Goal: Information Seeking & Learning: Learn about a topic

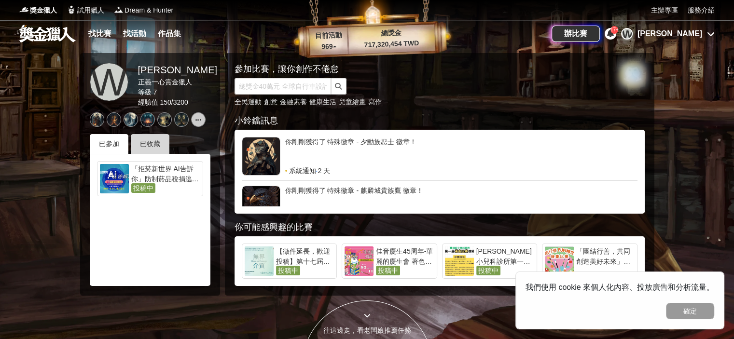
click at [163, 137] on div "已收藏" at bounding box center [150, 144] width 39 height 20
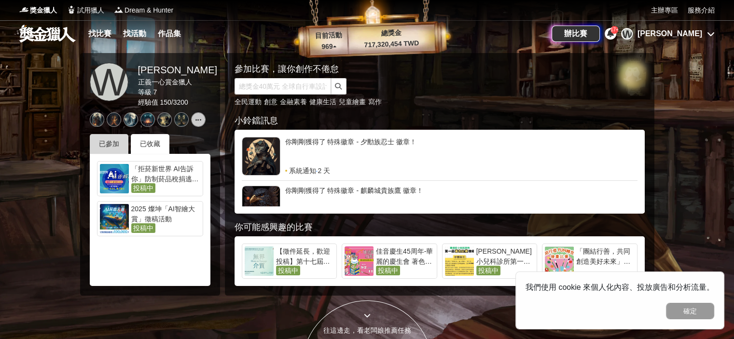
click at [124, 143] on div "已參加" at bounding box center [109, 144] width 39 height 20
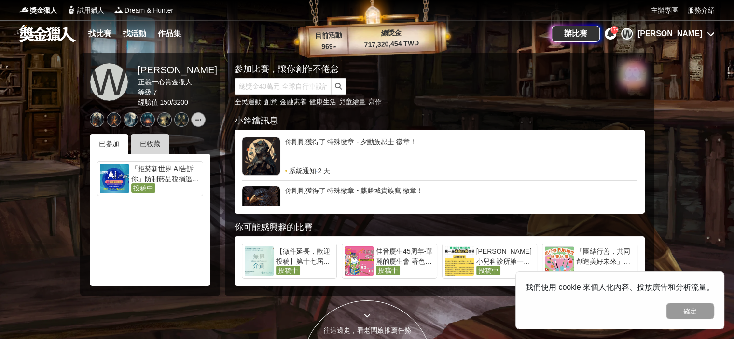
click at [163, 142] on div "已收藏" at bounding box center [150, 144] width 39 height 20
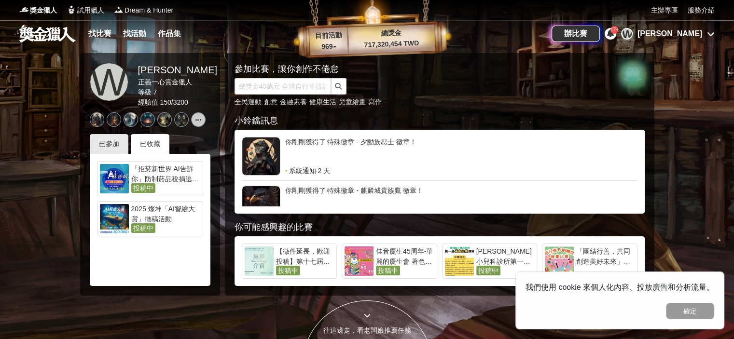
click at [297, 76] on div "參加比賽，讓你創作不倦怠 全民運動 創意 金融素養 健康生活 兒童繪畫 寫作" at bounding box center [422, 85] width 376 height 44
click at [282, 102] on link "金融素養" at bounding box center [293, 102] width 27 height 8
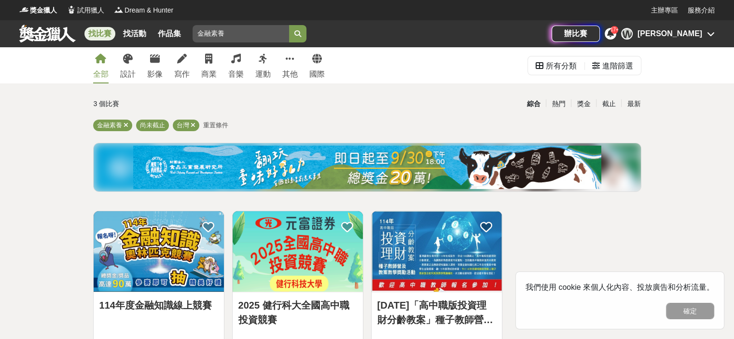
click at [141, 271] on img at bounding box center [159, 251] width 130 height 81
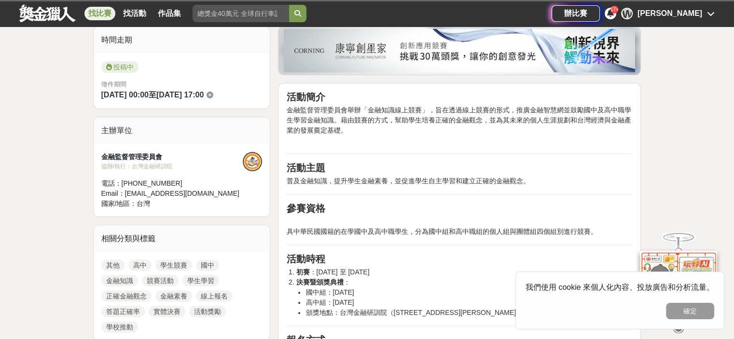
scroll to position [289, 0]
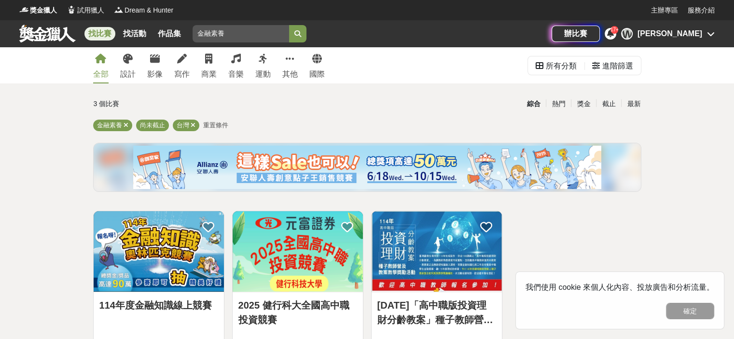
scroll to position [145, 0]
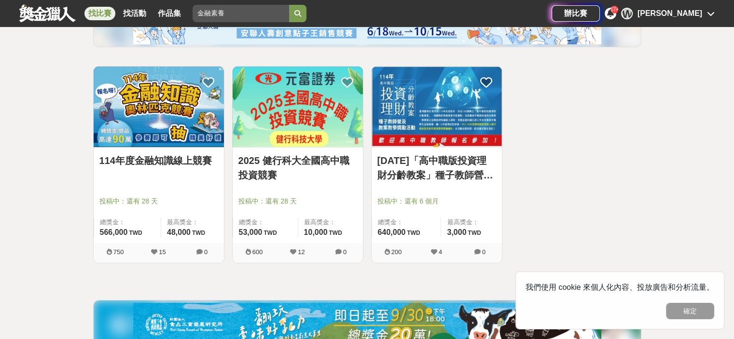
click at [403, 169] on link "[DATE]「高中職版投資理財分齡教案」種子教師營及教案教學獎勵活動辦法" at bounding box center [436, 167] width 119 height 29
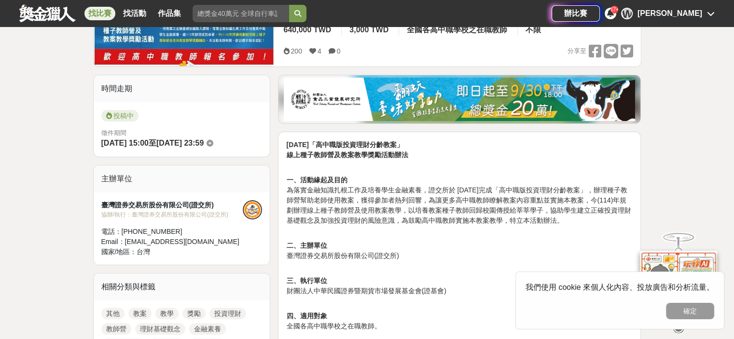
scroll to position [241, 0]
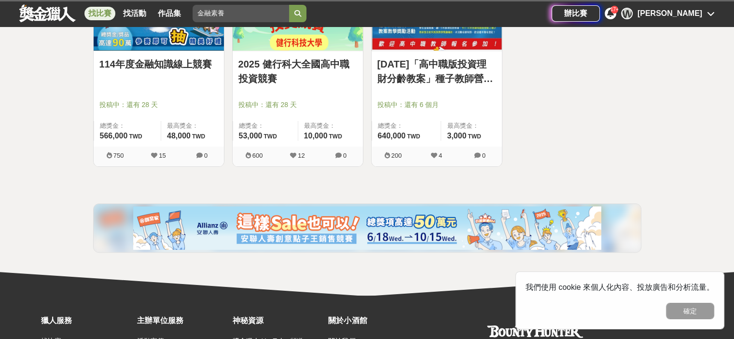
scroll to position [145, 0]
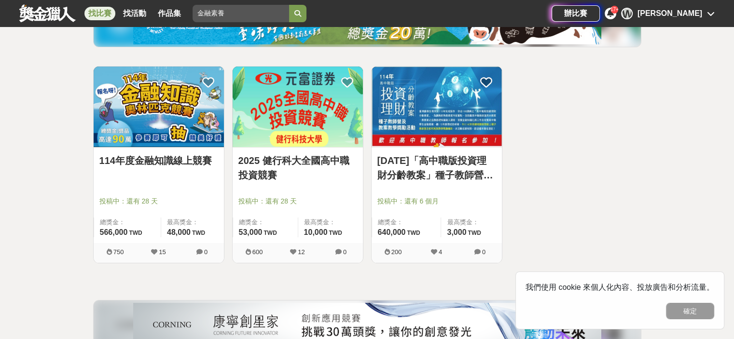
click at [297, 171] on link "2025 健行科大全國高中職投資競賽" at bounding box center [297, 167] width 119 height 29
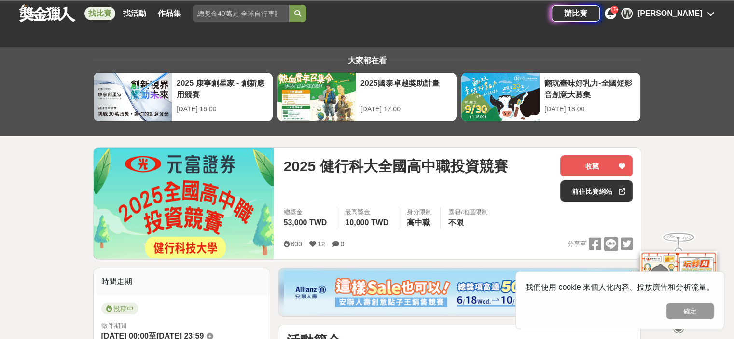
scroll to position [241, 0]
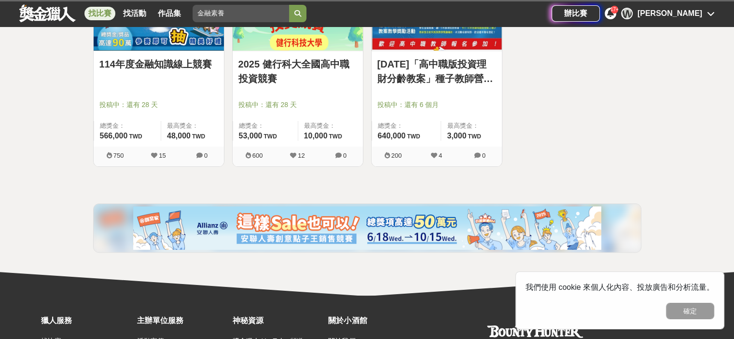
scroll to position [145, 0]
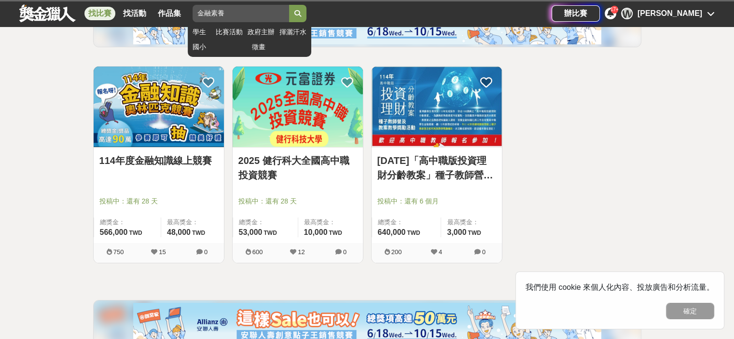
click at [227, 14] on input "金融素養" at bounding box center [240, 13] width 96 height 17
click at [268, 30] on link "政府主辦" at bounding box center [260, 32] width 27 height 10
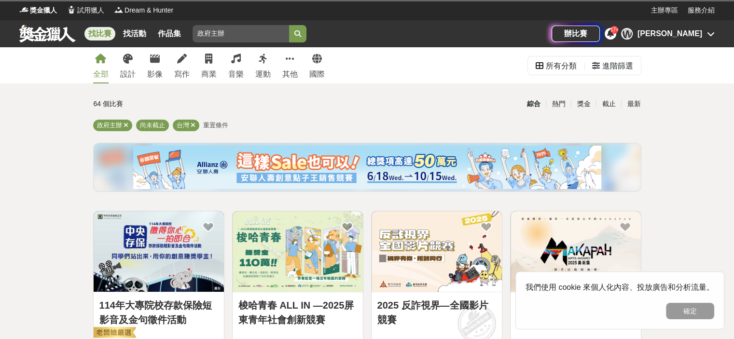
click at [165, 264] on img at bounding box center [159, 251] width 130 height 81
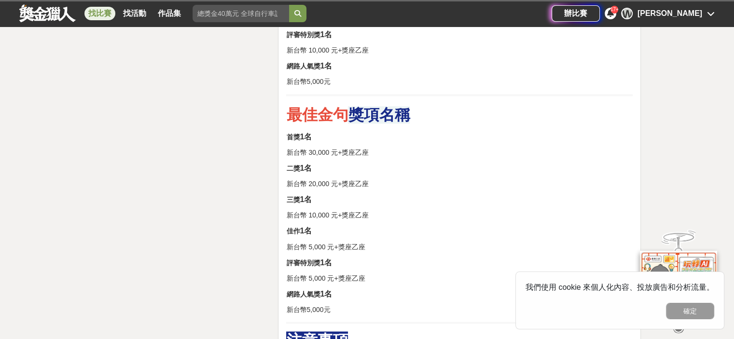
scroll to position [1784, 0]
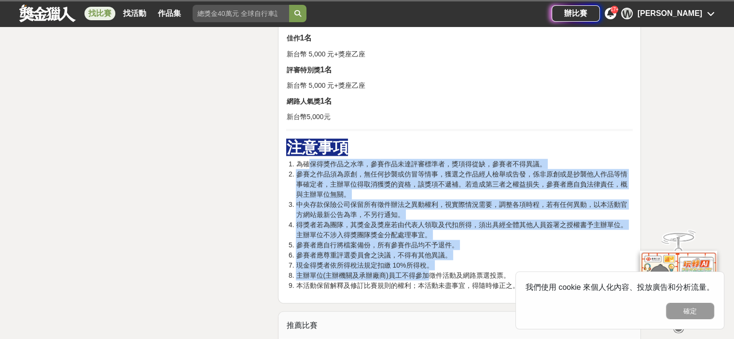
drag, startPoint x: 316, startPoint y: 168, endPoint x: 429, endPoint y: 272, distance: 153.3
click at [429, 272] on ol "為確保得獎作品之水準，參賽作品未達評審標準者，獎項得從缺，參賽者不得異議。 參賽之作品須為原創，無任何抄襲或仿冒等情事，獲選之作品經人檢舉或告發，係非原創或是…" at bounding box center [459, 225] width 346 height 132
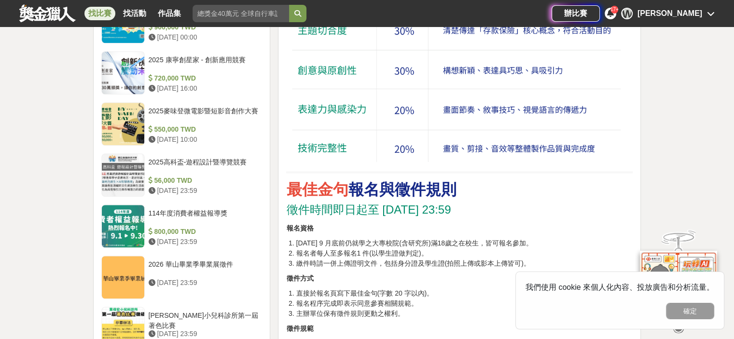
scroll to position [627, 0]
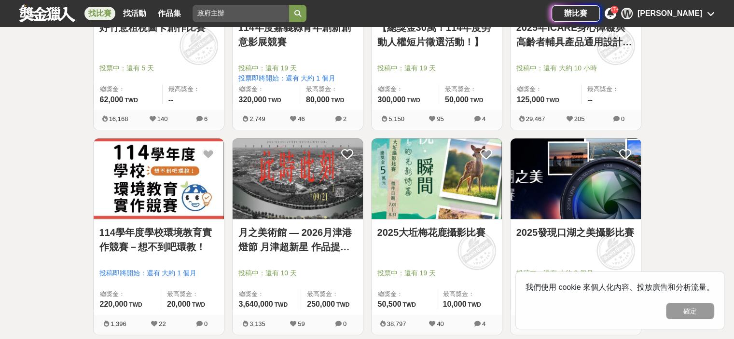
scroll to position [772, 0]
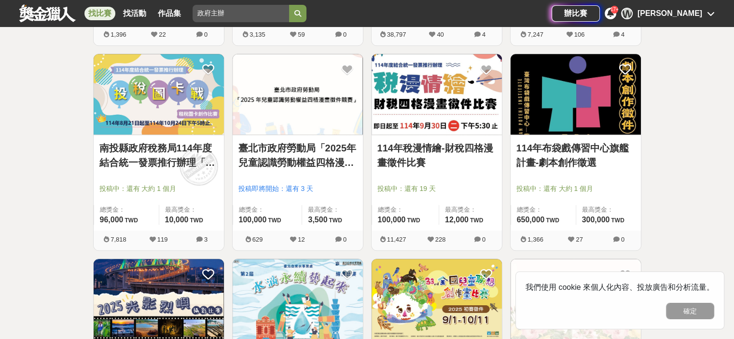
click at [169, 161] on link "南投縣政府稅務局114年度結合統一發票推行辦理「投稅圖卡戰」租稅圖卡創作比賽" at bounding box center [158, 155] width 119 height 29
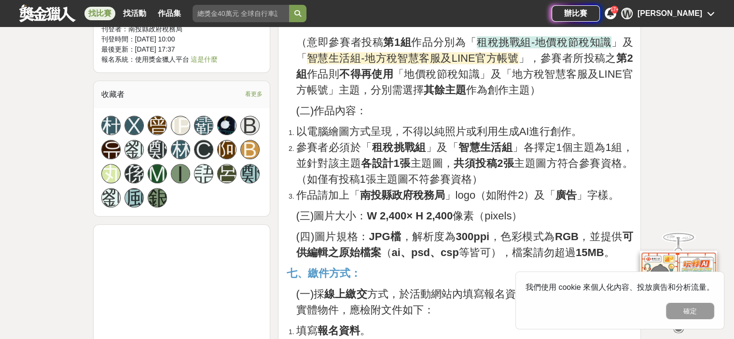
scroll to position [916, 0]
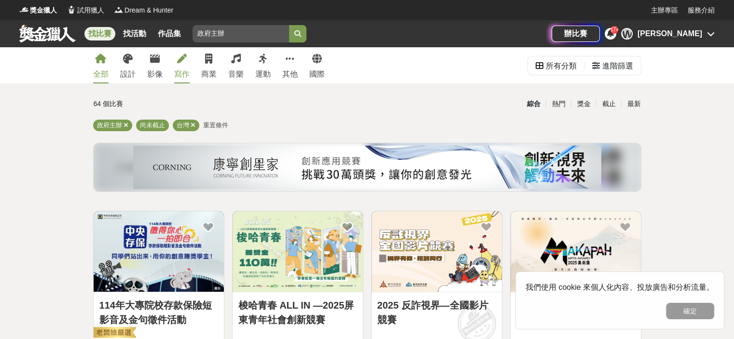
click at [183, 70] on div "寫作" at bounding box center [181, 74] width 15 height 12
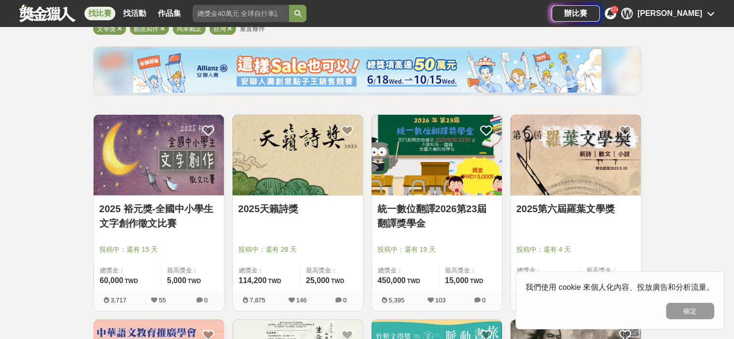
scroll to position [145, 0]
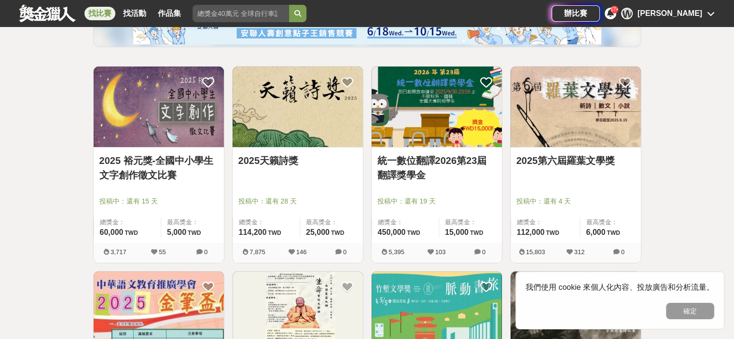
click at [563, 168] on div "2025第六屆羅葉文學獎" at bounding box center [575, 166] width 119 height 26
click at [562, 165] on link "2025第六屆羅葉文學獎" at bounding box center [575, 160] width 119 height 14
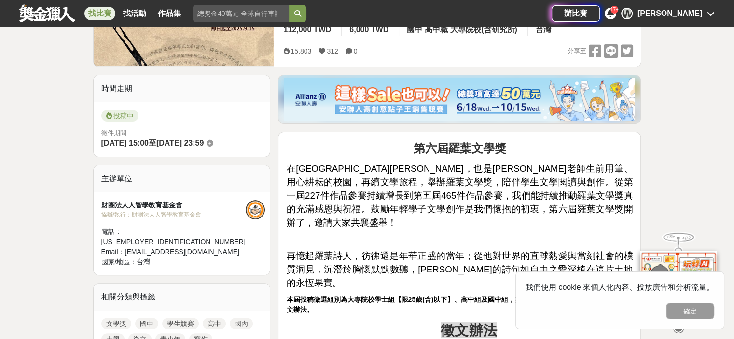
scroll to position [48, 0]
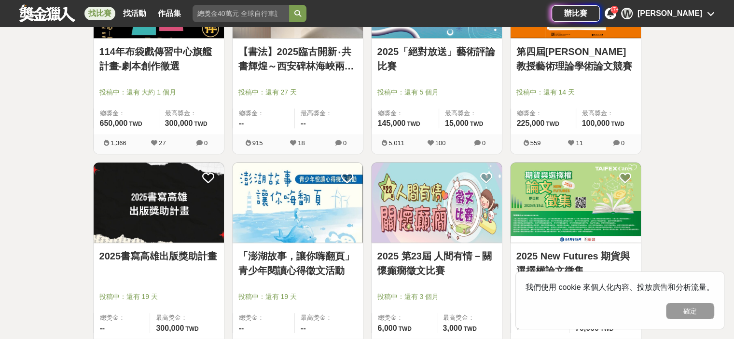
scroll to position [916, 0]
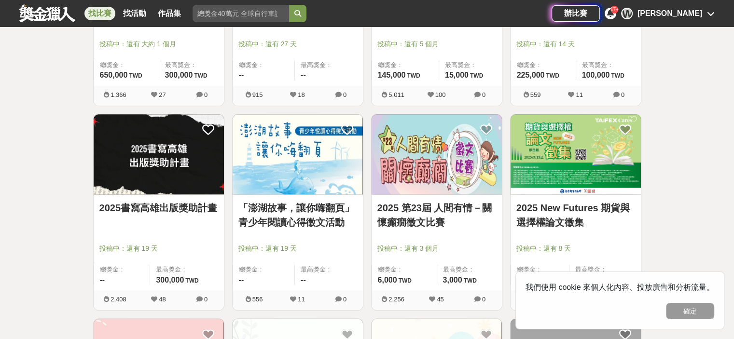
click at [565, 206] on link "2025 New Futures 期貨與選擇權論文徵集" at bounding box center [575, 215] width 119 height 29
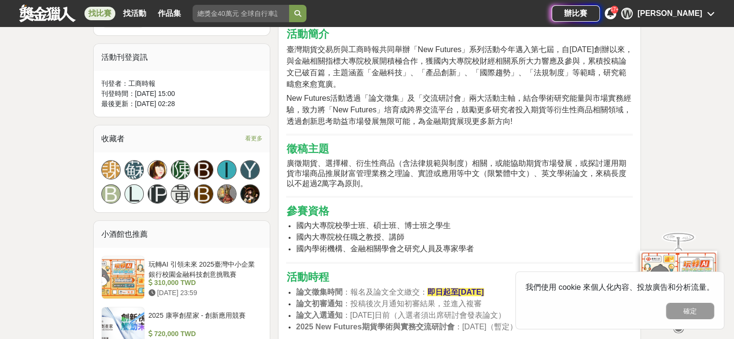
scroll to position [723, 0]
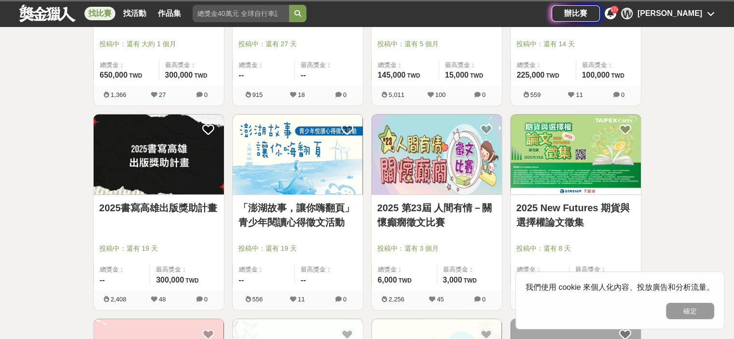
scroll to position [1157, 0]
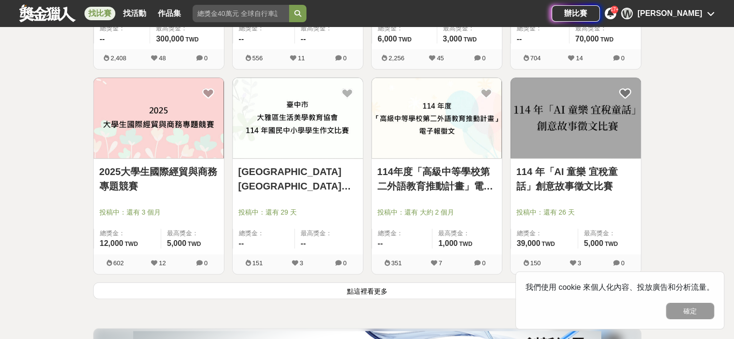
click at [362, 284] on button "點這裡看更多" at bounding box center [367, 290] width 548 height 17
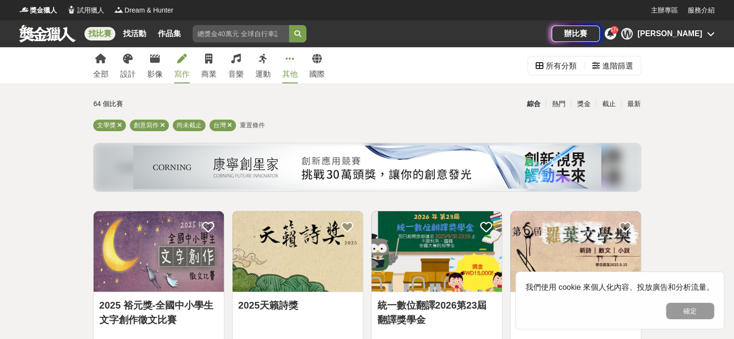
click at [290, 72] on div "其他" at bounding box center [289, 74] width 15 height 12
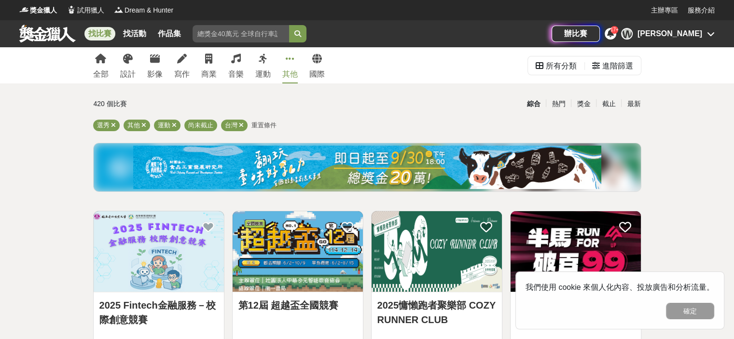
click at [302, 58] on div "全部 設計 影像 寫作 商業 音樂 運動 其他 國際" at bounding box center [208, 65] width 243 height 36
click at [314, 62] on icon at bounding box center [317, 59] width 10 height 10
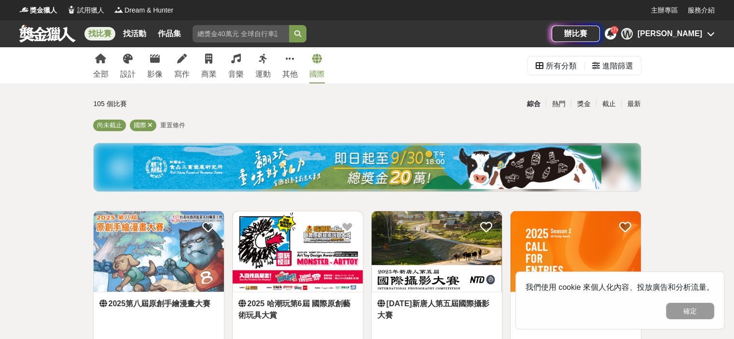
click at [106, 301] on icon at bounding box center [103, 303] width 8 height 8
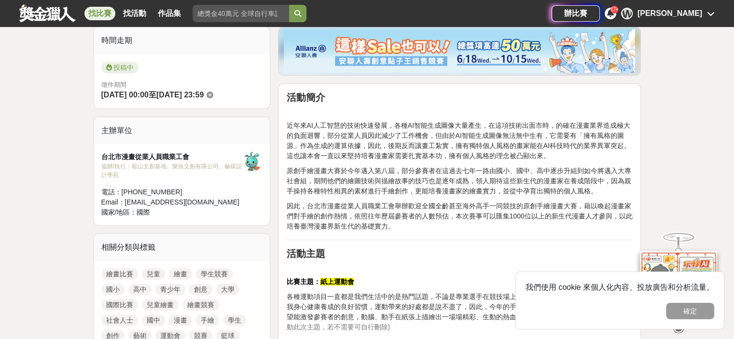
scroll to position [675, 0]
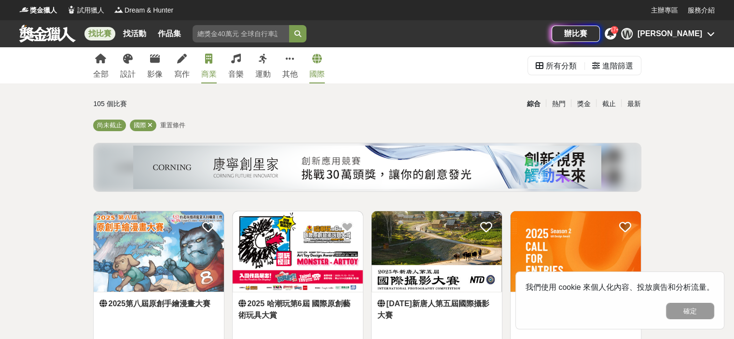
click at [203, 63] on link "商業" at bounding box center [208, 65] width 15 height 36
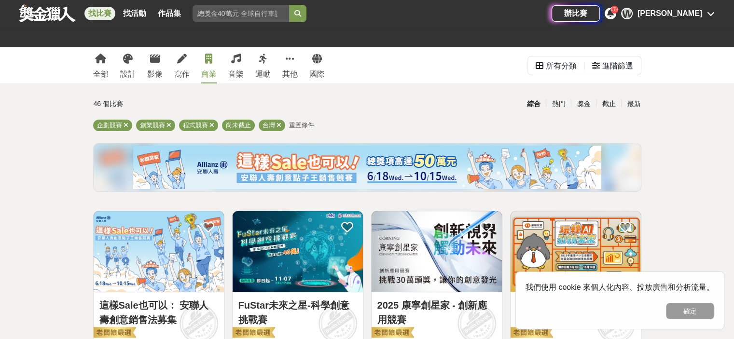
scroll to position [145, 0]
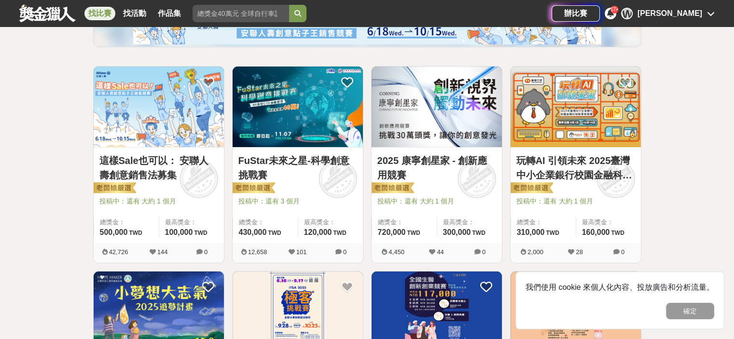
click at [205, 163] on link "這樣Sale也可以： 安聯人壽創意銷售法募集" at bounding box center [158, 167] width 119 height 29
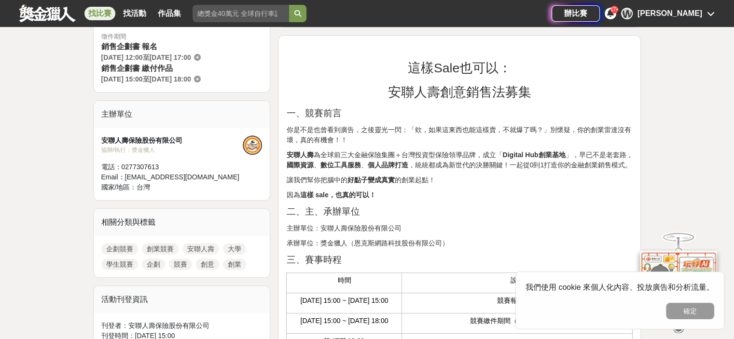
scroll to position [48, 0]
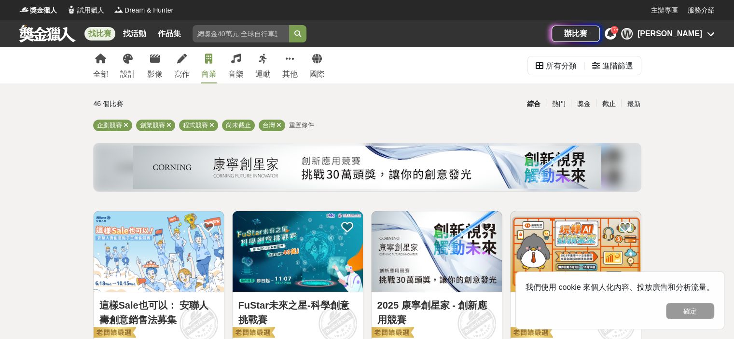
click at [299, 74] on div "全部 設計 影像 寫作 商業 音樂 運動 其他 國際" at bounding box center [208, 65] width 243 height 36
click at [298, 70] on div "全部 設計 影像 寫作 商業 音樂 運動 其他 國際" at bounding box center [208, 65] width 243 height 36
click at [293, 59] on icon at bounding box center [290, 59] width 9 height 10
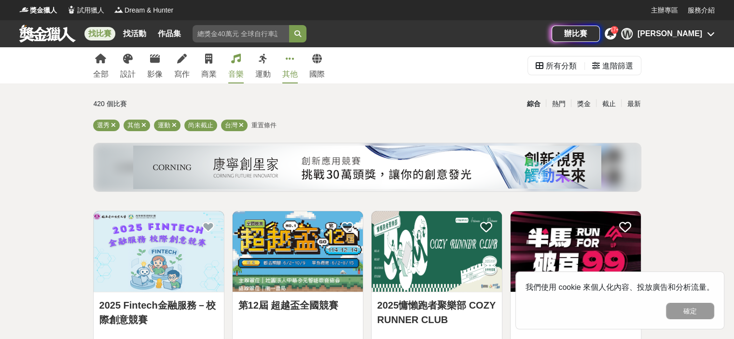
click at [233, 64] on link "音樂" at bounding box center [235, 65] width 15 height 36
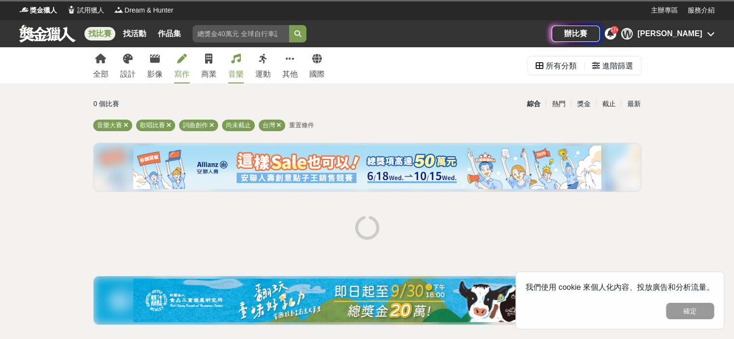
click at [186, 65] on link "寫作" at bounding box center [181, 65] width 15 height 36
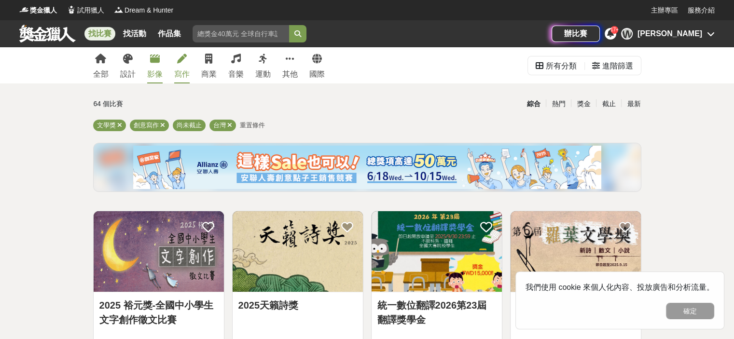
click at [161, 65] on link "影像" at bounding box center [154, 65] width 15 height 36
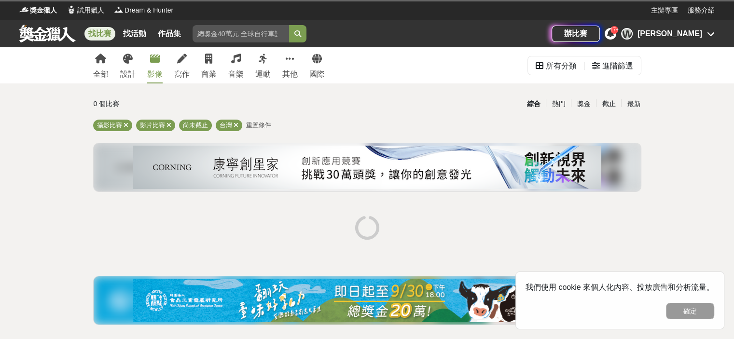
click at [149, 67] on link "影像" at bounding box center [154, 65] width 15 height 36
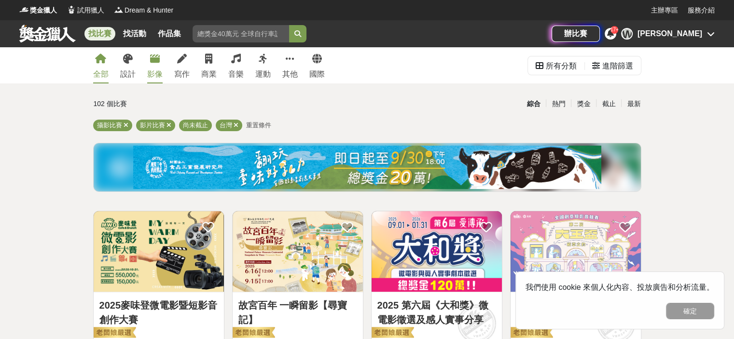
click at [101, 75] on div "全部" at bounding box center [100, 74] width 15 height 12
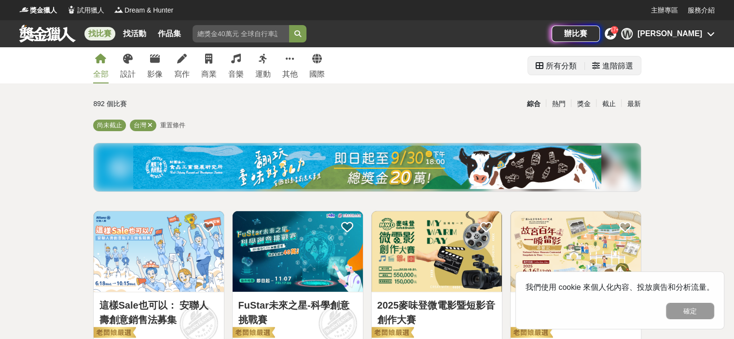
click at [607, 69] on div "進階篩選" at bounding box center [617, 65] width 31 height 19
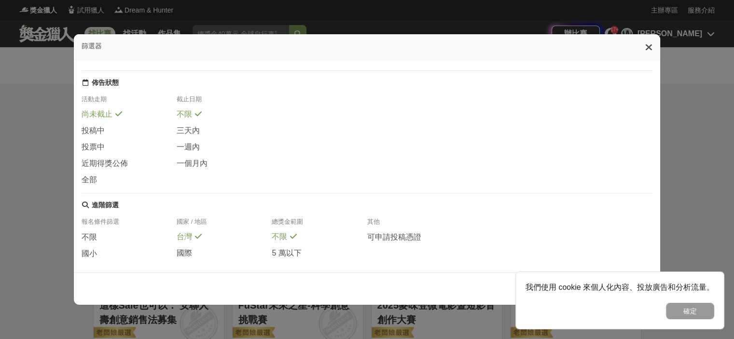
scroll to position [188, 0]
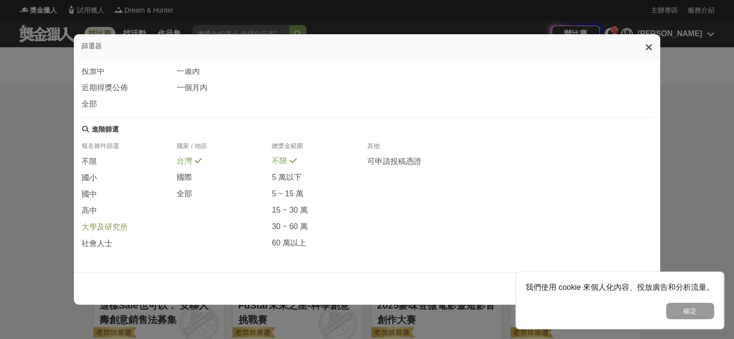
click at [122, 224] on span "大學及研究所" at bounding box center [105, 227] width 46 height 10
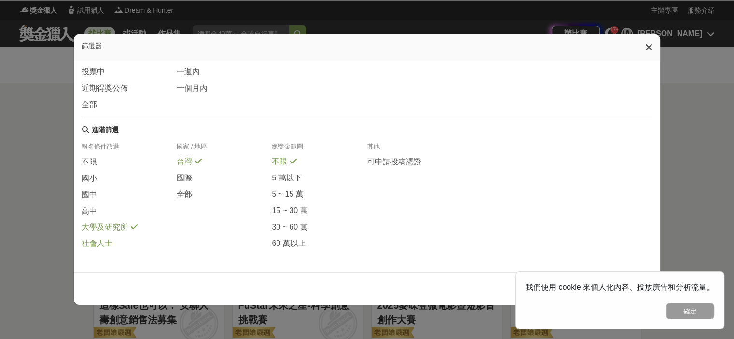
click at [112, 240] on div "社會人士" at bounding box center [129, 243] width 95 height 11
click at [122, 218] on div "高中" at bounding box center [129, 214] width 95 height 16
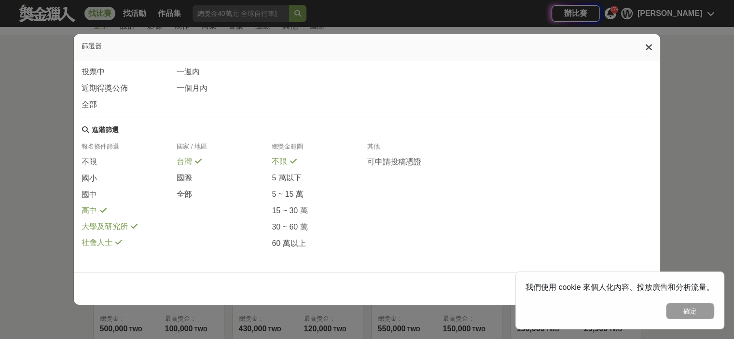
scroll to position [241, 0]
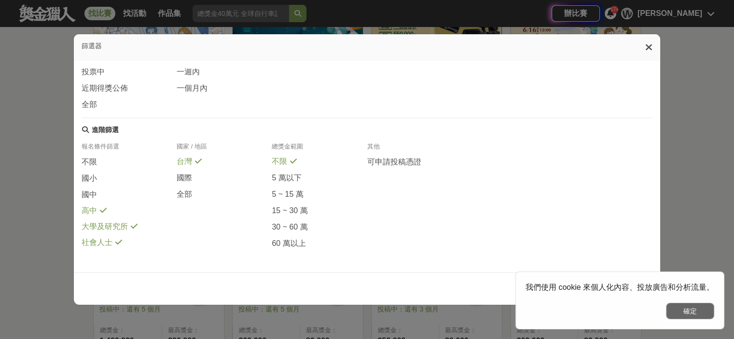
click at [684, 310] on button "確定" at bounding box center [690, 311] width 48 height 16
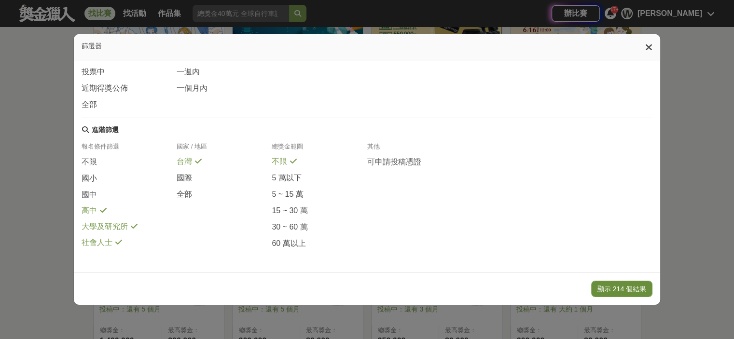
click at [615, 283] on button "顯示 214 個結果" at bounding box center [621, 289] width 61 height 16
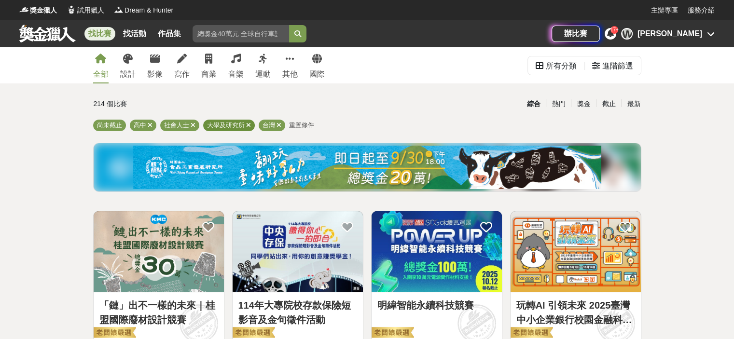
click at [246, 127] on icon at bounding box center [248, 125] width 5 height 6
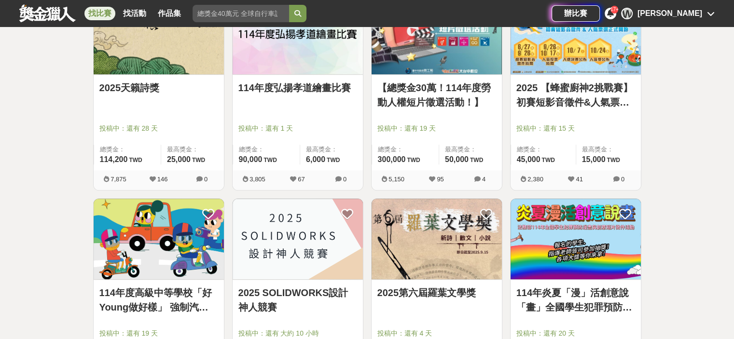
scroll to position [579, 0]
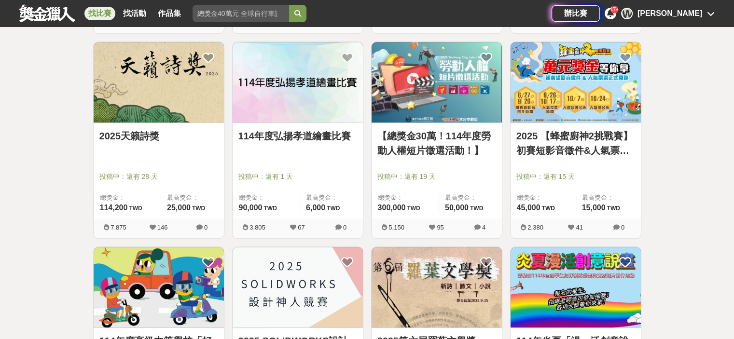
click at [170, 133] on link "2025天籟詩獎" at bounding box center [158, 136] width 119 height 14
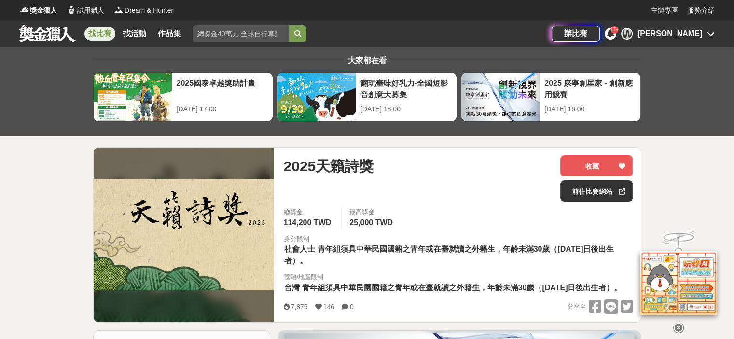
scroll to position [338, 0]
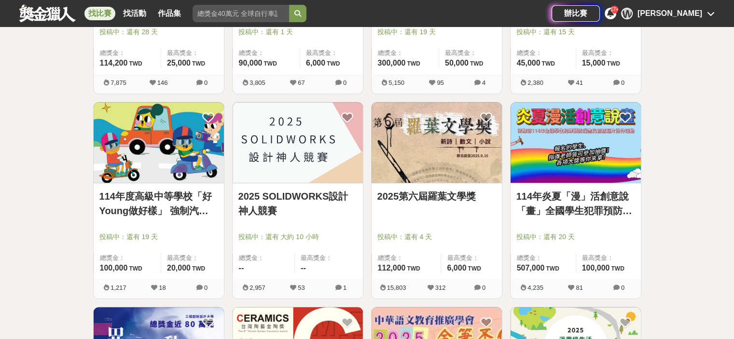
scroll to position [820, 0]
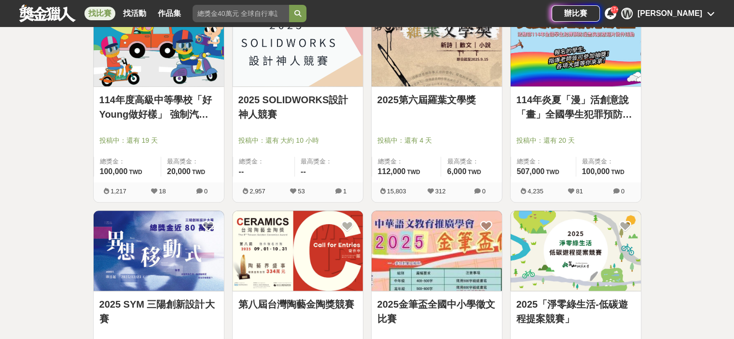
click at [554, 239] on img at bounding box center [575, 251] width 130 height 81
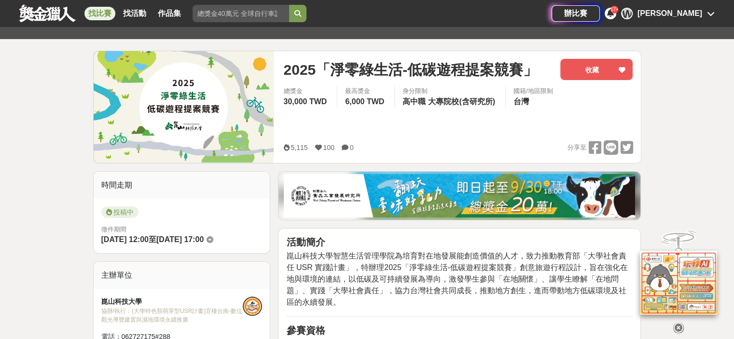
scroll to position [338, 0]
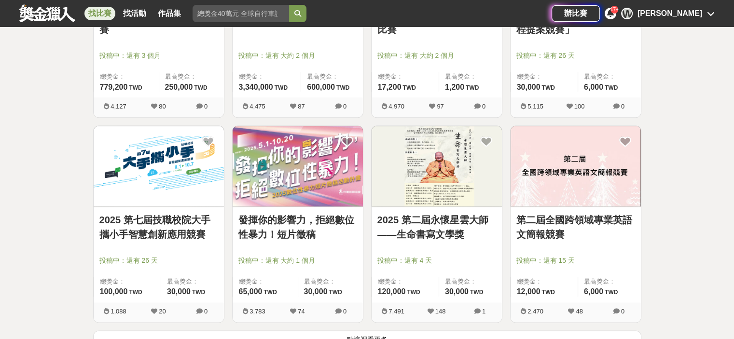
scroll to position [1157, 0]
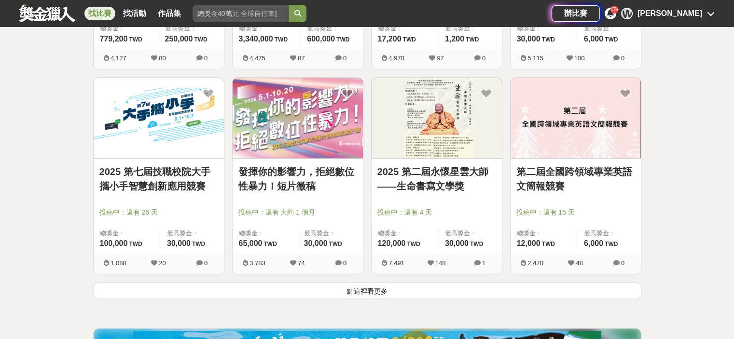
click at [430, 291] on button "點這裡看更多" at bounding box center [367, 290] width 548 height 17
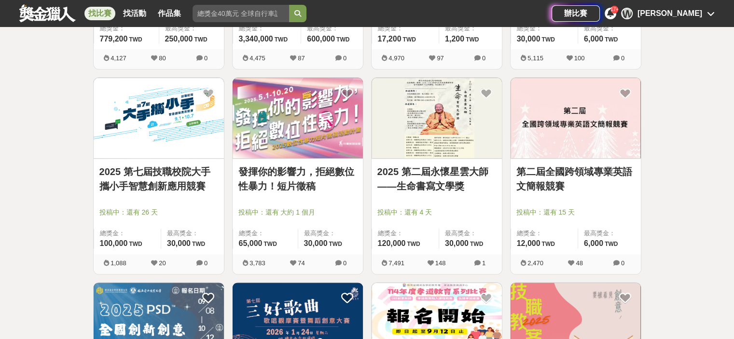
click at [450, 185] on link "2025 第二屆永懷星雲大師——生命書寫文學獎" at bounding box center [436, 178] width 119 height 29
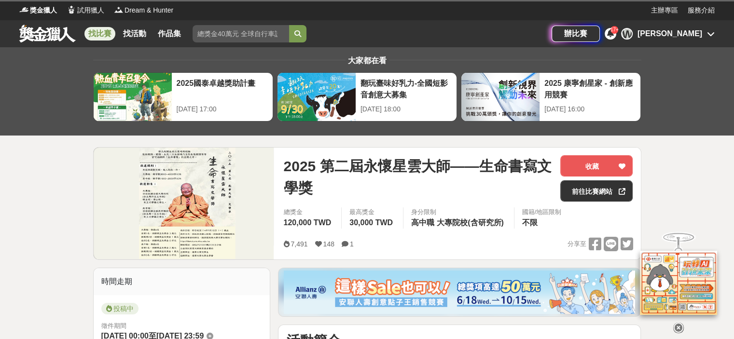
scroll to position [338, 0]
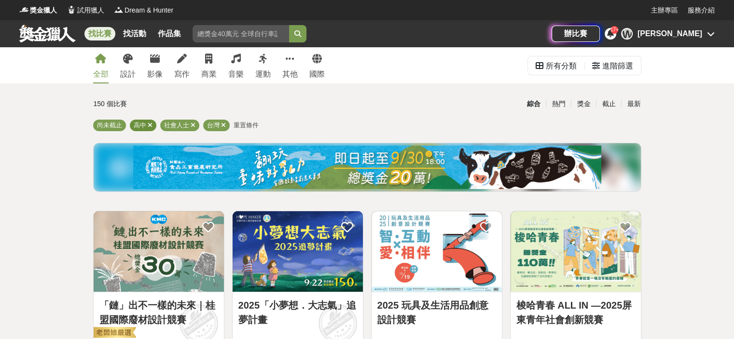
click at [149, 126] on icon at bounding box center [150, 125] width 5 height 6
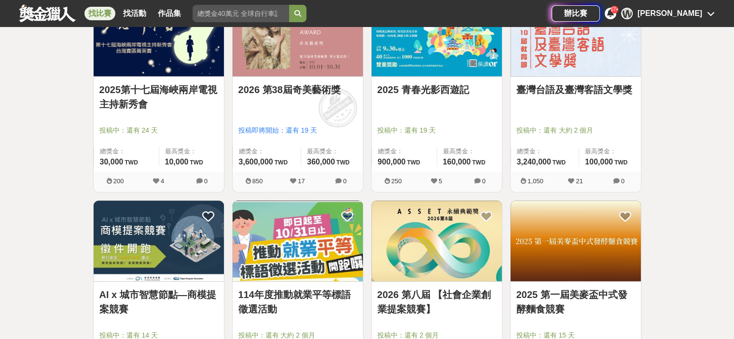
scroll to position [1131, 0]
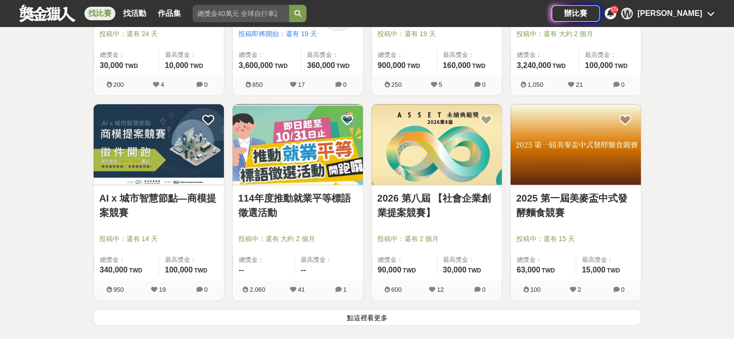
click at [471, 309] on button "點這裡看更多" at bounding box center [367, 317] width 548 height 17
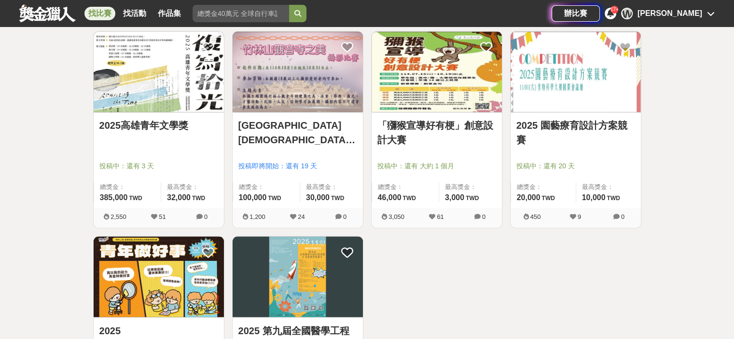
scroll to position [1758, 0]
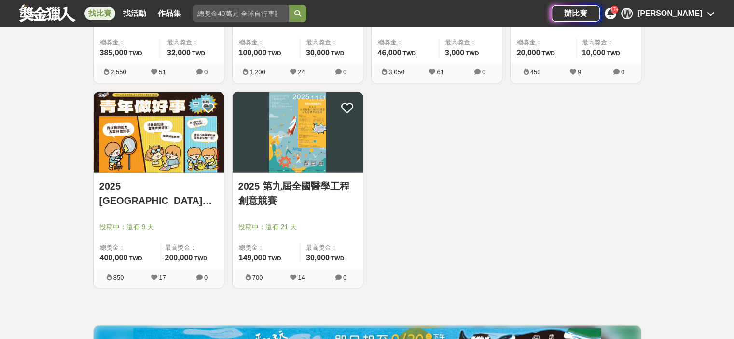
click at [203, 191] on link "2025 [GEOGRAPHIC_DATA]【青年做好事】提案競賽~開始徵件啦！" at bounding box center [158, 192] width 119 height 29
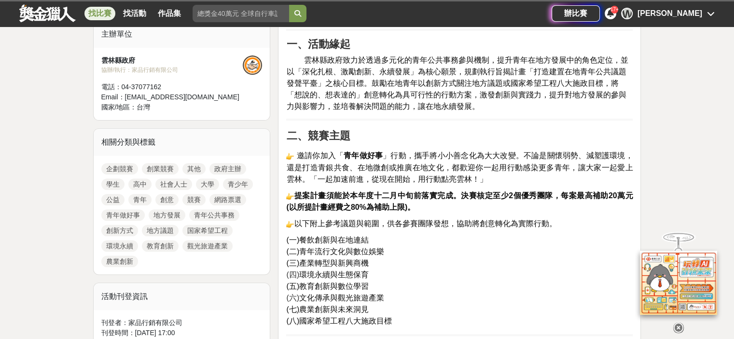
scroll to position [386, 0]
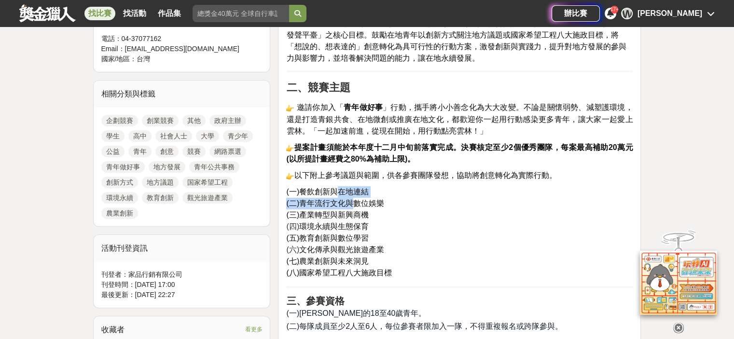
drag, startPoint x: 336, startPoint y: 189, endPoint x: 351, endPoint y: 197, distance: 17.5
click at [351, 197] on p "(一)餐飲創新與在地連結 (二)青年流行文化與數位娛樂 (三)產業轉型與新興商機 (四) 環境永續與生態保育 (五)教育創新與數位學習 (六) 文化傳承與觀光…" at bounding box center [459, 232] width 346 height 93
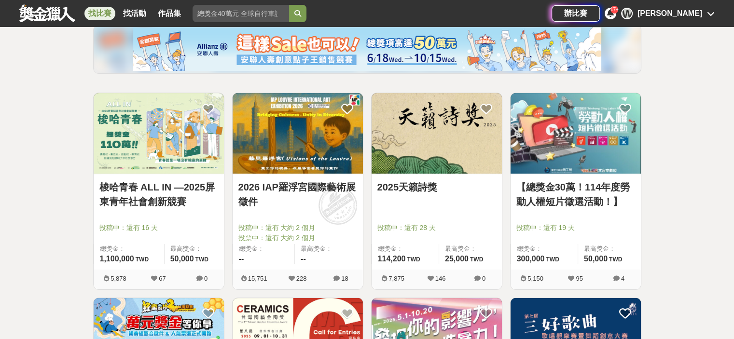
scroll to position [70, 0]
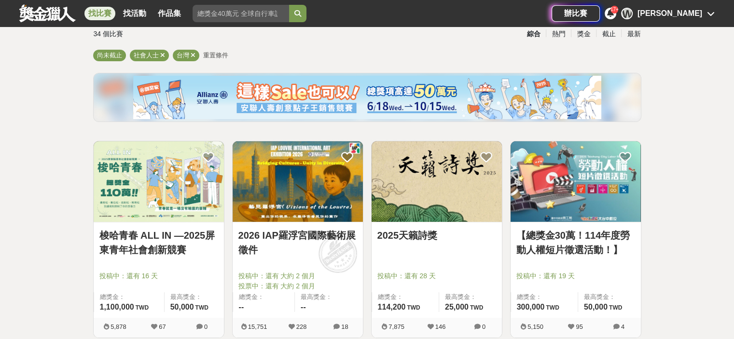
click at [388, 228] on link "2025天籟詩獎" at bounding box center [436, 235] width 119 height 14
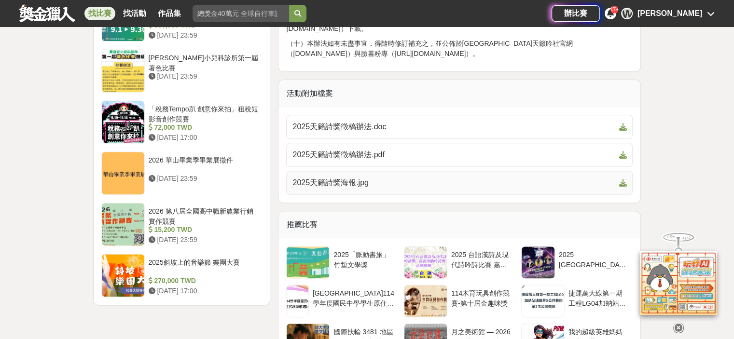
scroll to position [1109, 0]
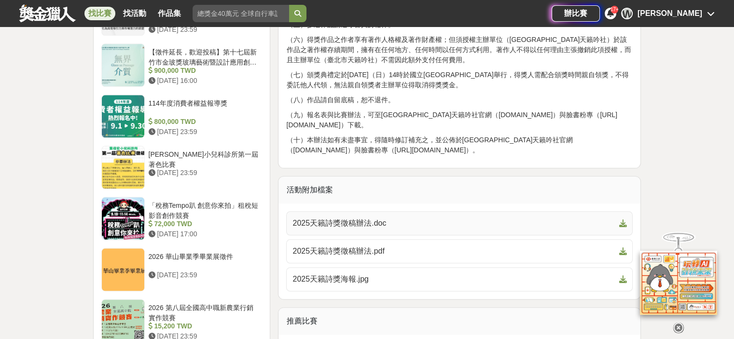
click at [368, 229] on span "2025天籟詩獎徵稿辦法.doc" at bounding box center [453, 224] width 322 height 12
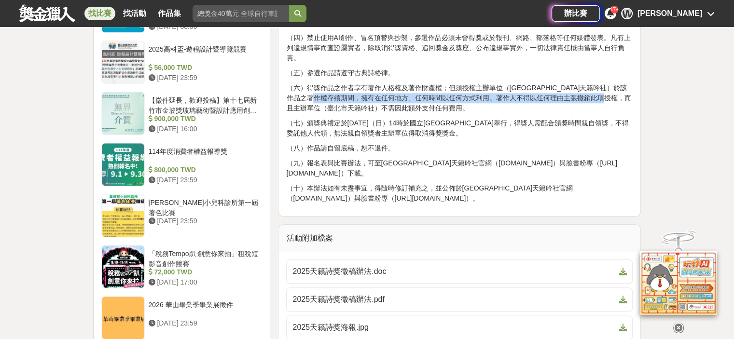
drag, startPoint x: 327, startPoint y: 131, endPoint x: 369, endPoint y: 117, distance: 44.5
click at [370, 113] on p "（六）得獎作品之作者享有著作人格權及著作財產權；但須授權主辦單位（[GEOGRAPHIC_DATA]天籟吟社）於該作品之著作權存續期間，擁有在任何地方、任何時…" at bounding box center [459, 98] width 346 height 30
